Goal: Navigation & Orientation: Find specific page/section

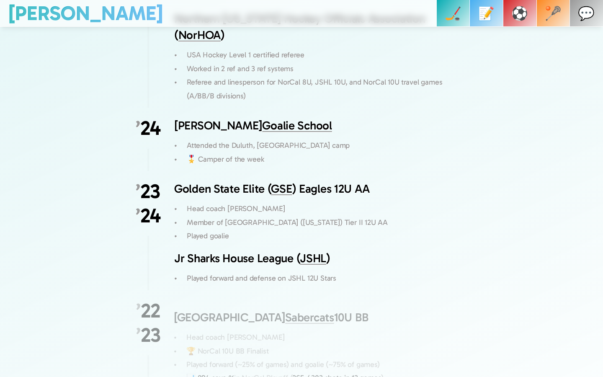
scroll to position [1602, 0]
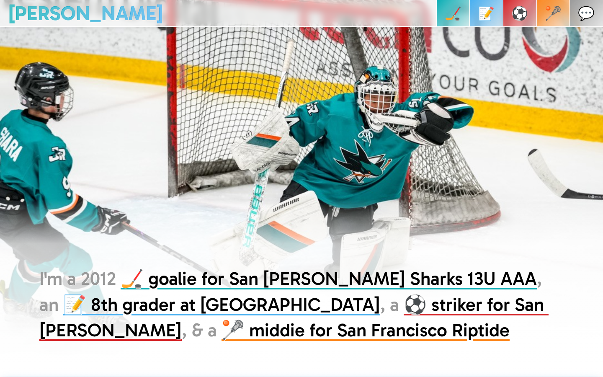
scroll to position [706, 0]
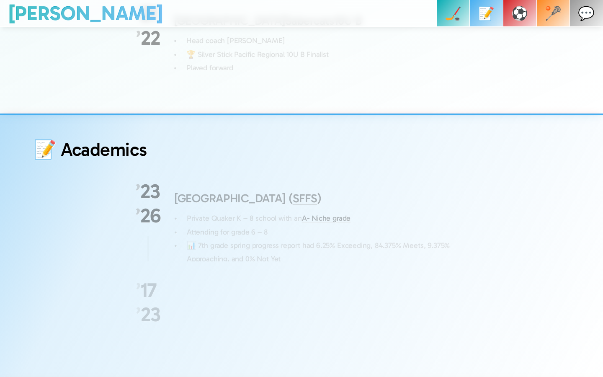
click at [452, 13] on p "🏒" at bounding box center [453, 13] width 17 height 27
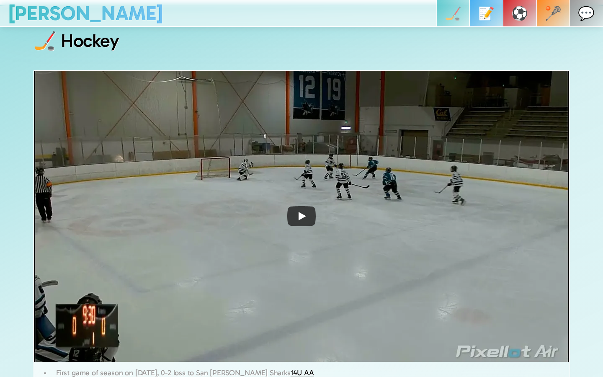
scroll to position [350, 0]
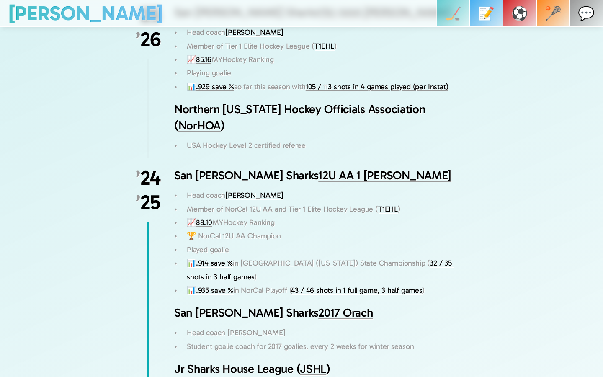
scroll to position [2958, 0]
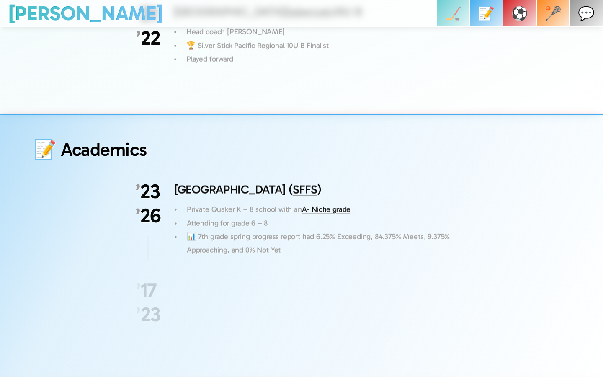
click at [452, 13] on p "🏒" at bounding box center [453, 13] width 17 height 27
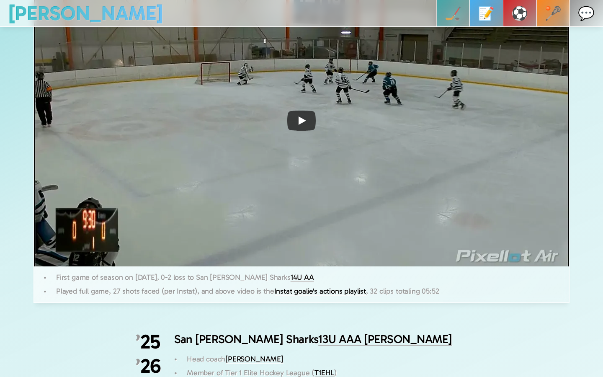
scroll to position [350, 0]
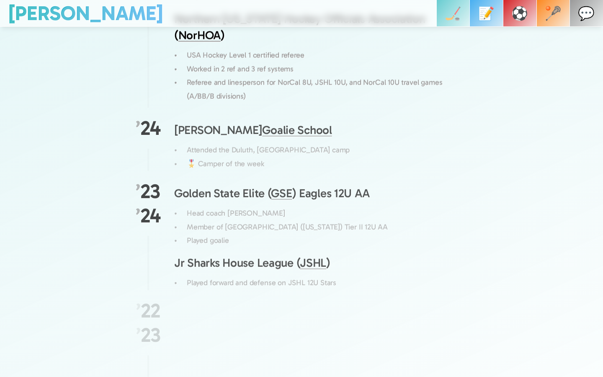
scroll to position [1602, 0]
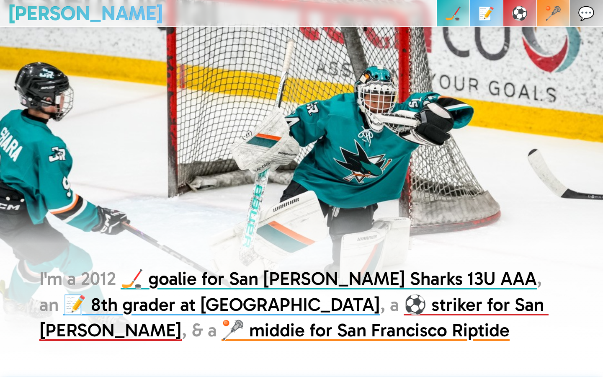
scroll to position [896, 0]
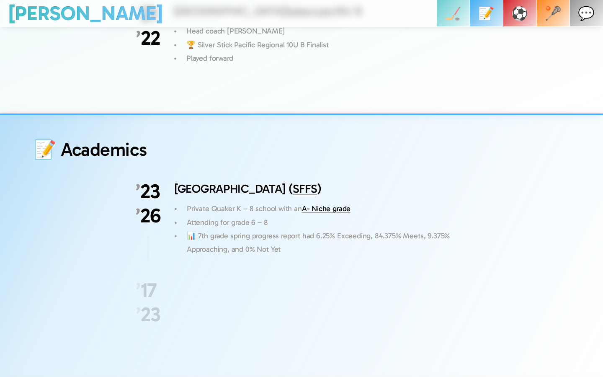
click at [452, 13] on p "🏒" at bounding box center [453, 13] width 17 height 27
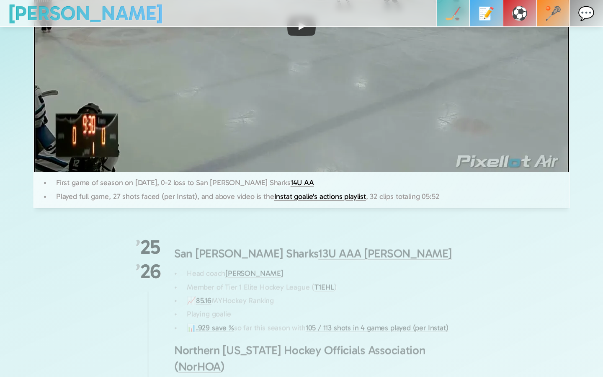
scroll to position [350, 0]
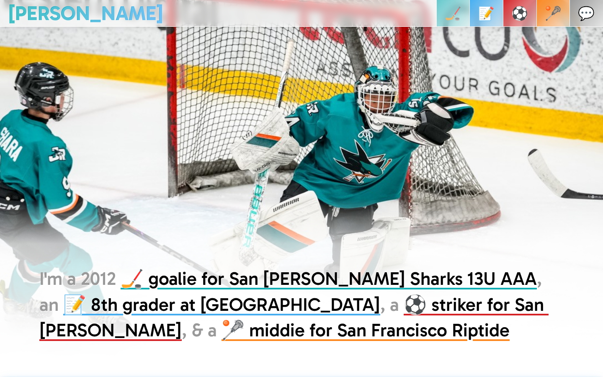
scroll to position [2958, 0]
